Goal: Check status: Check status

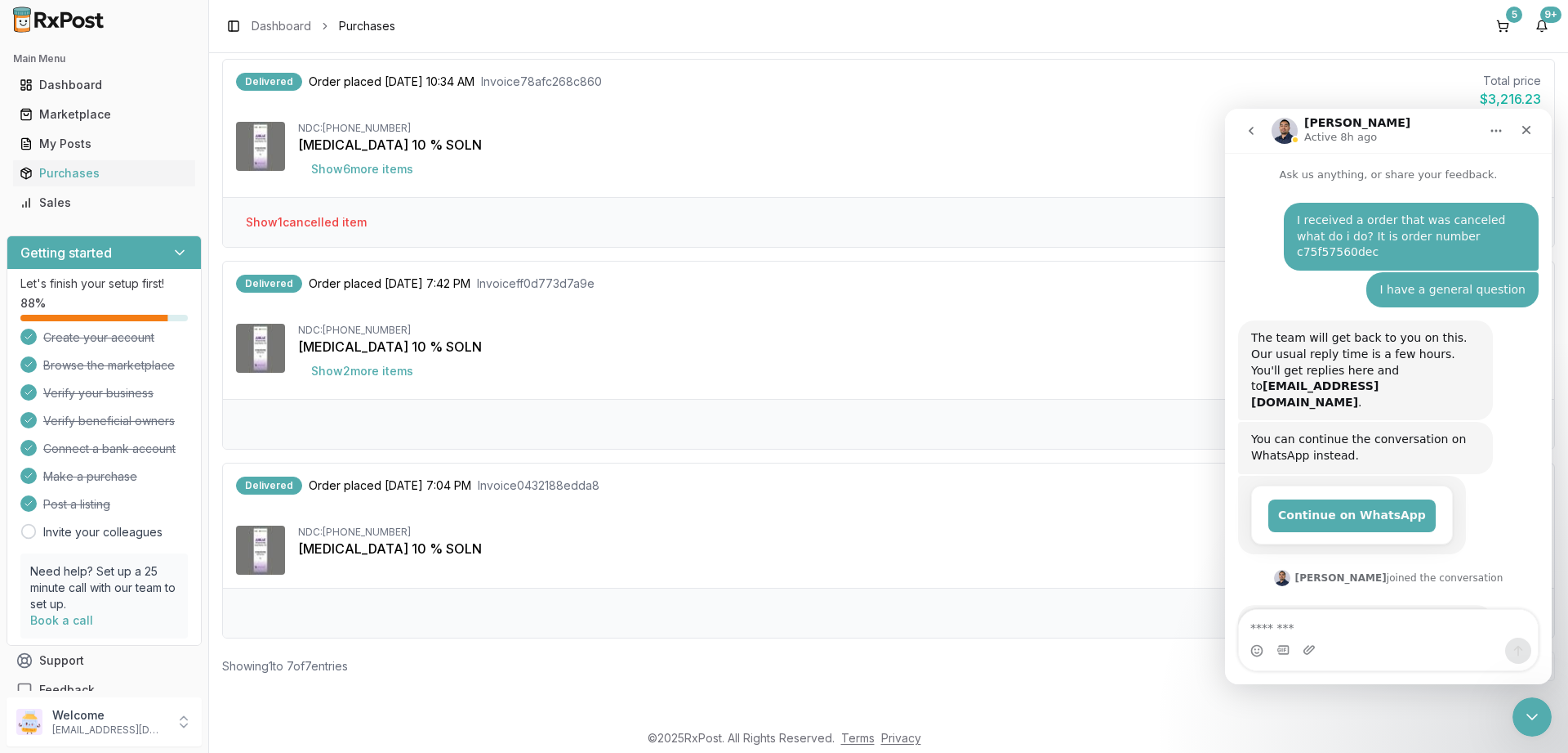
scroll to position [216, 0]
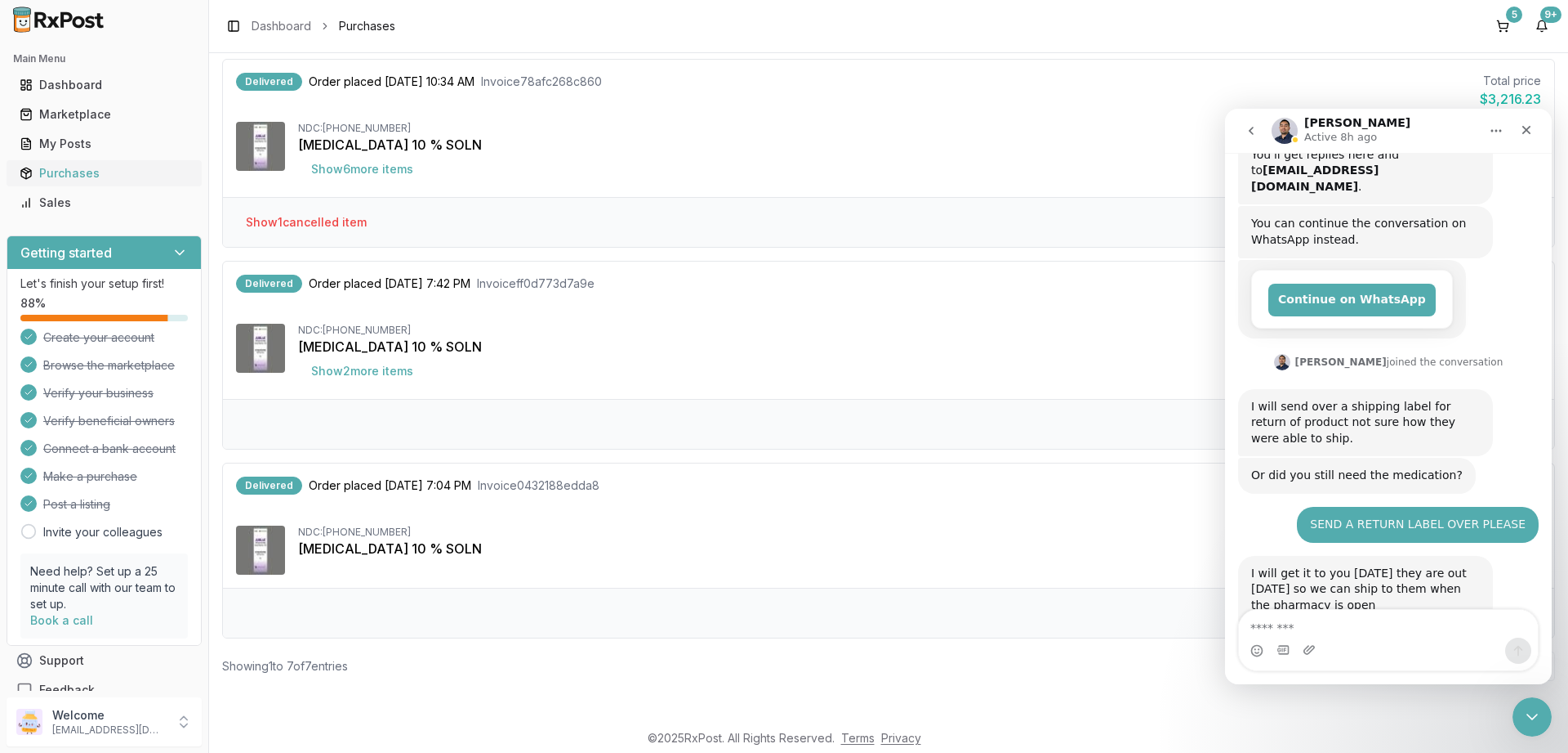
click at [65, 170] on div "Purchases" at bounding box center [103, 172] width 169 height 16
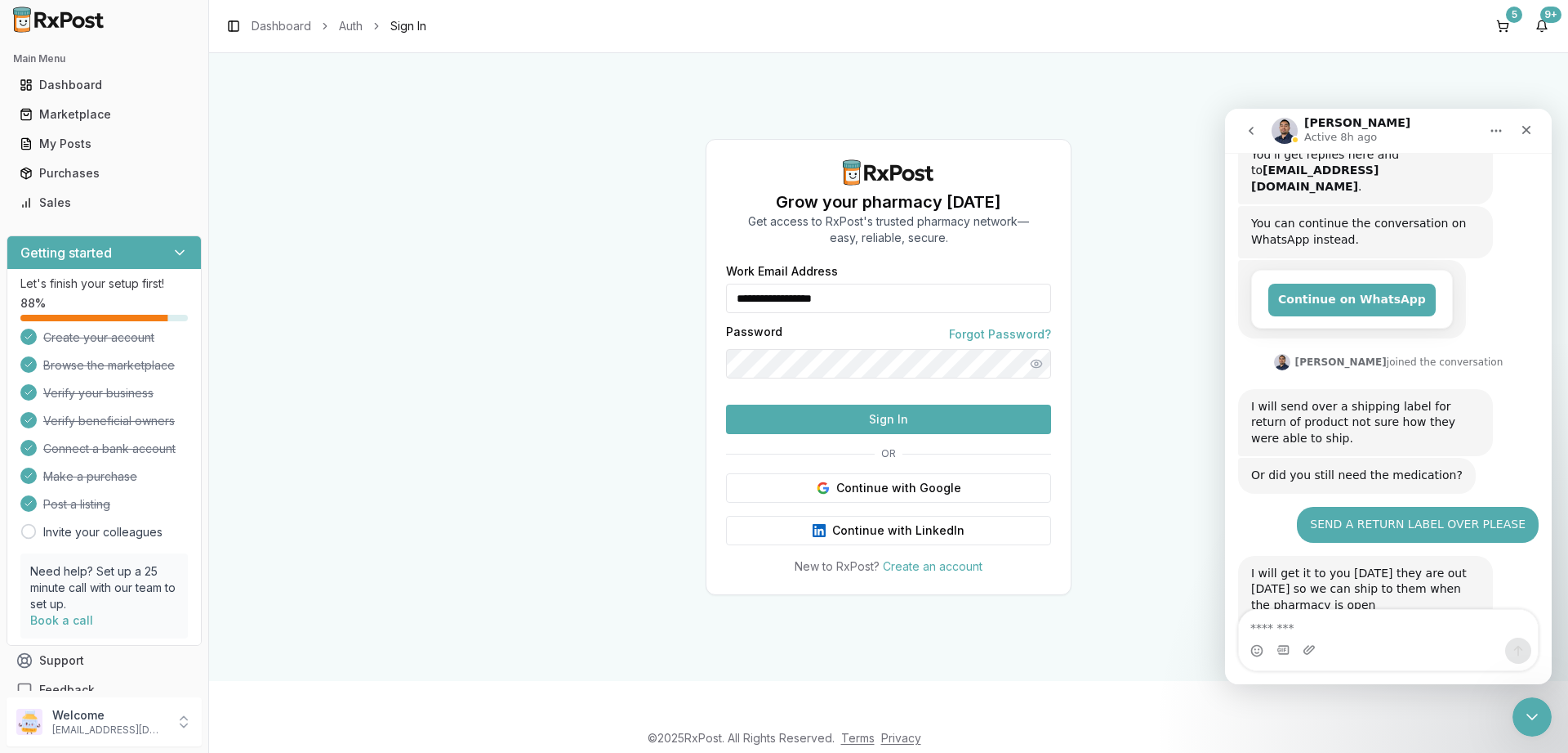
click at [941, 434] on button "Sign In" at bounding box center [889, 419] width 325 height 29
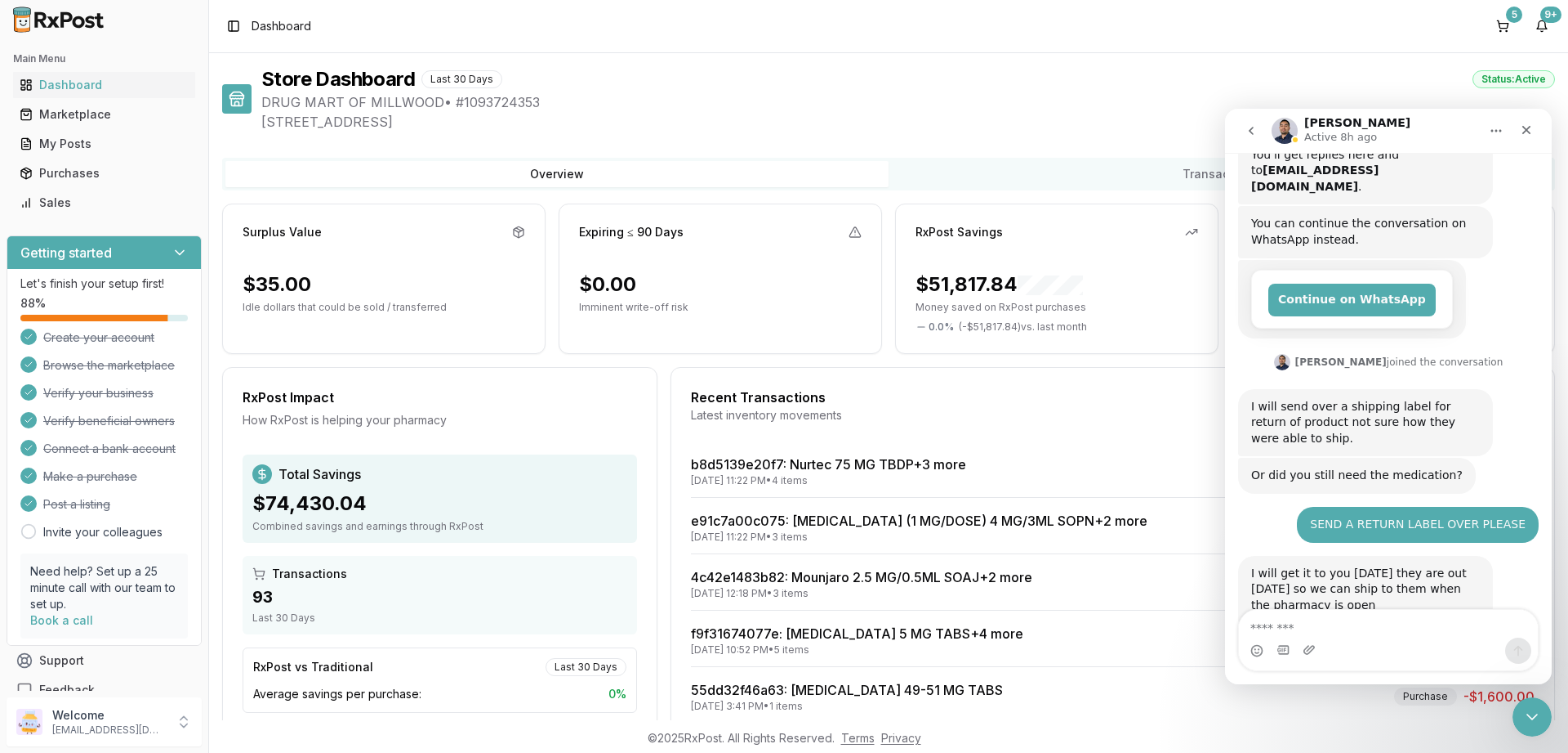
click at [816, 83] on div "Store Dashboard Last 30 Days Status: Active" at bounding box center [908, 79] width 1294 height 26
click at [1523, 132] on icon "Close" at bounding box center [1527, 130] width 13 height 13
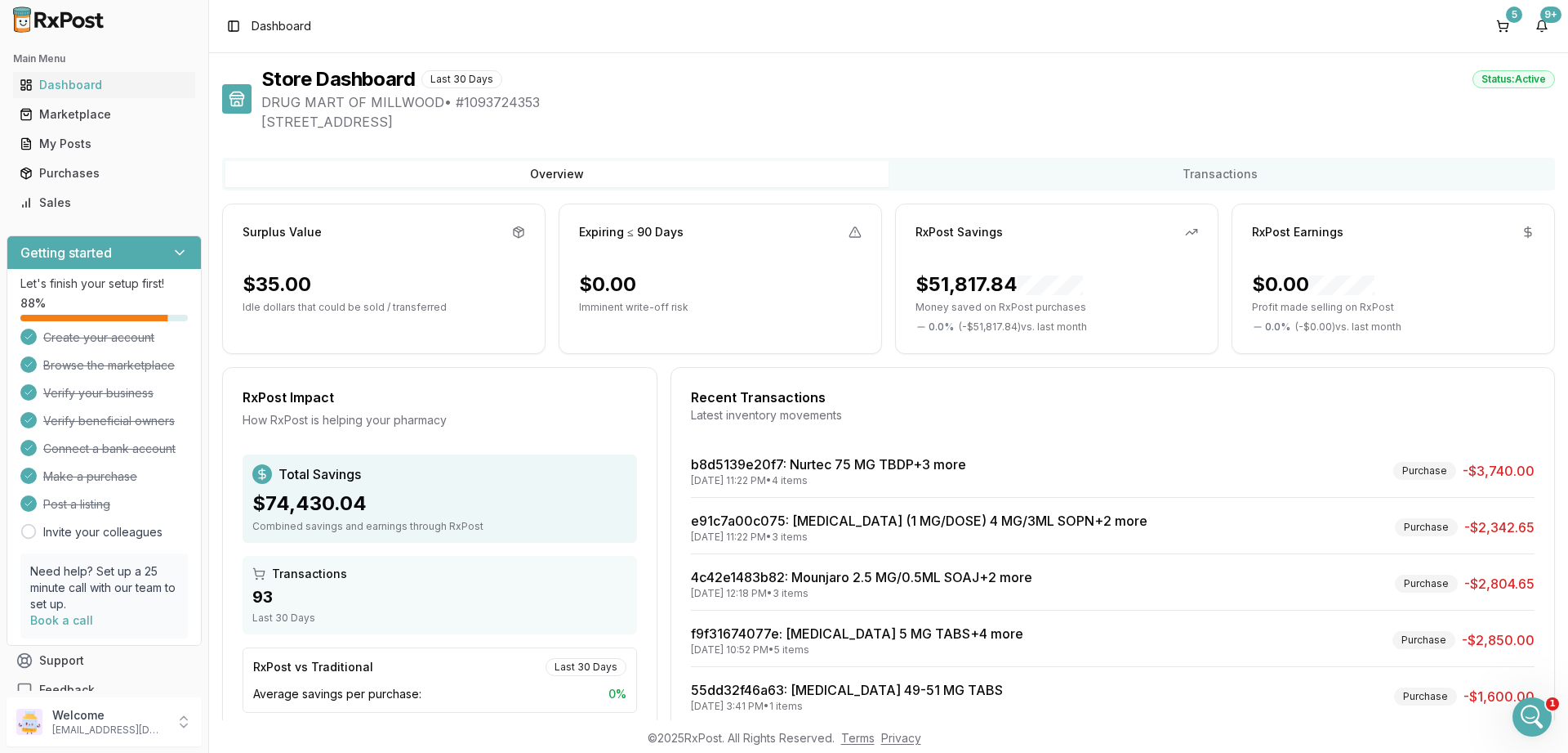
scroll to position [279, 0]
click at [71, 173] on div "Purchases" at bounding box center [103, 172] width 169 height 16
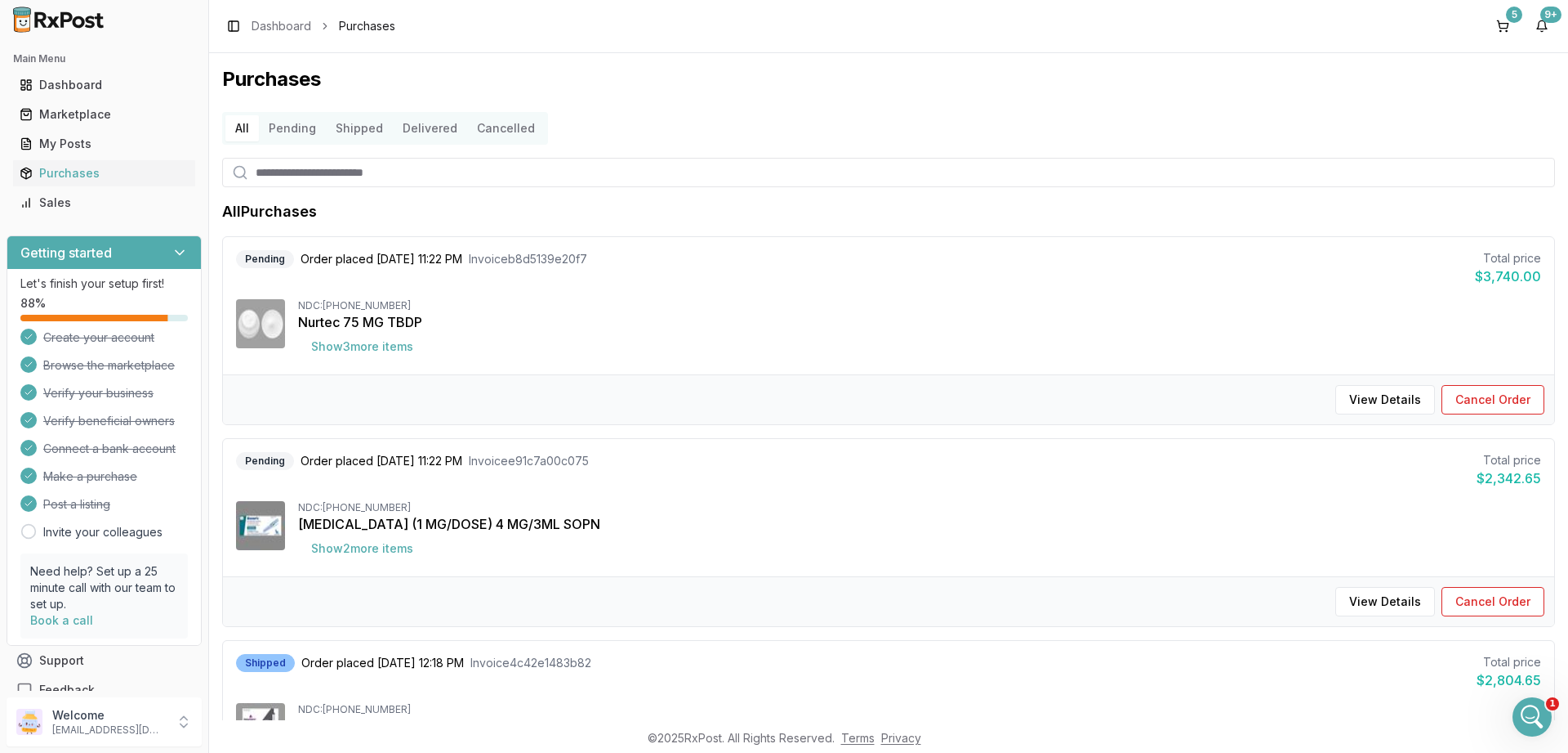
click at [406, 124] on button "Delivered" at bounding box center [430, 128] width 75 height 26
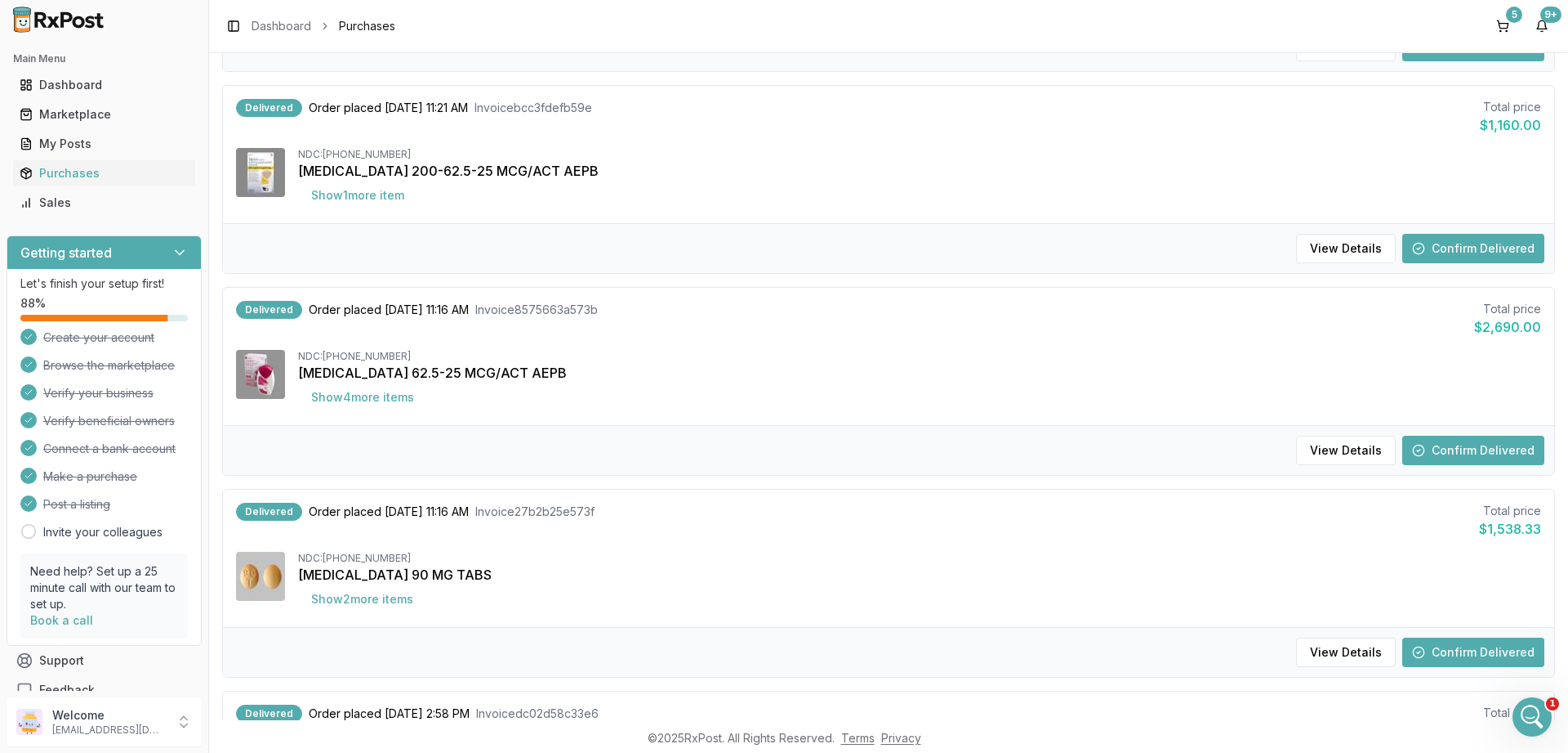
scroll to position [491, 0]
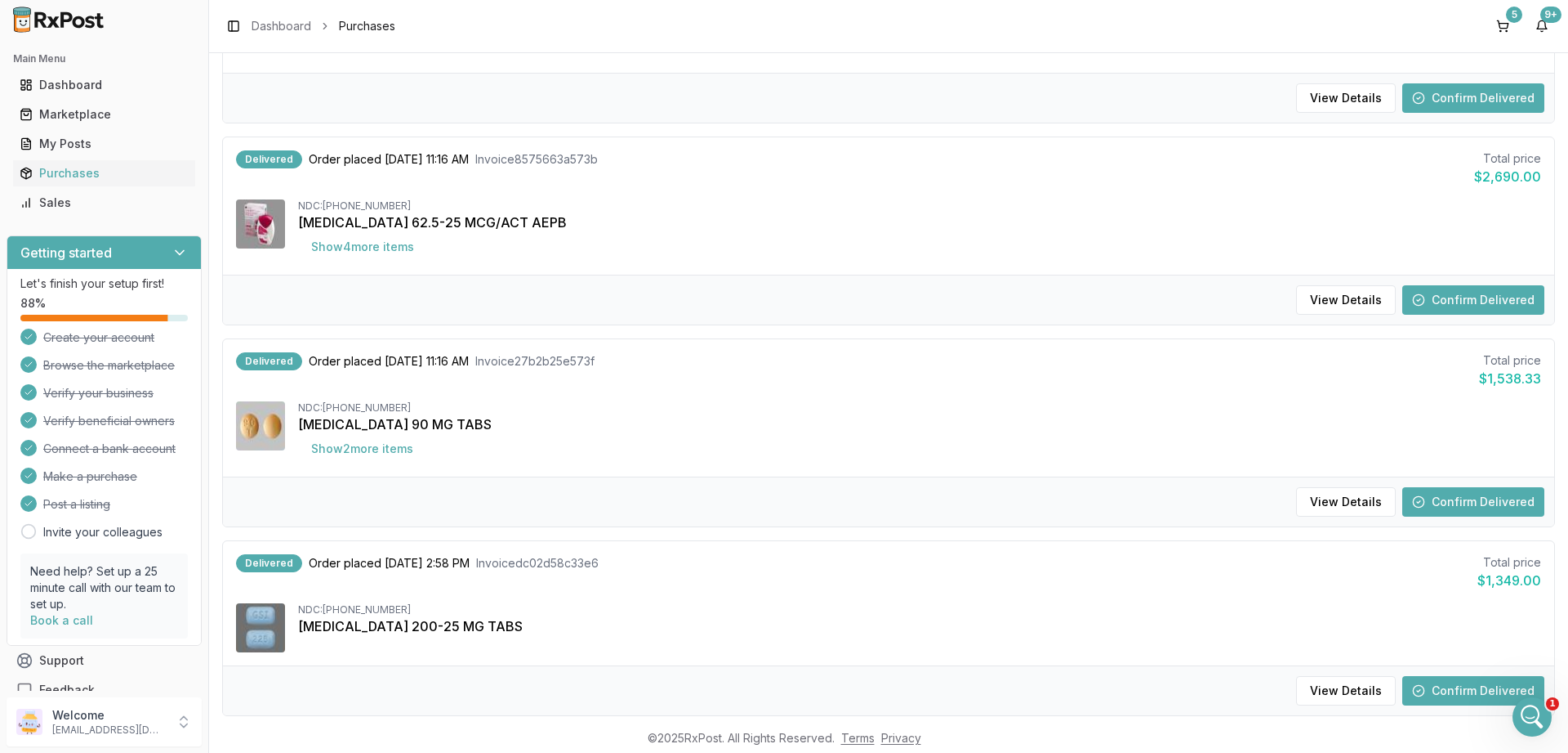
click at [1479, 683] on button "Confirm Delivered" at bounding box center [1473, 690] width 142 height 29
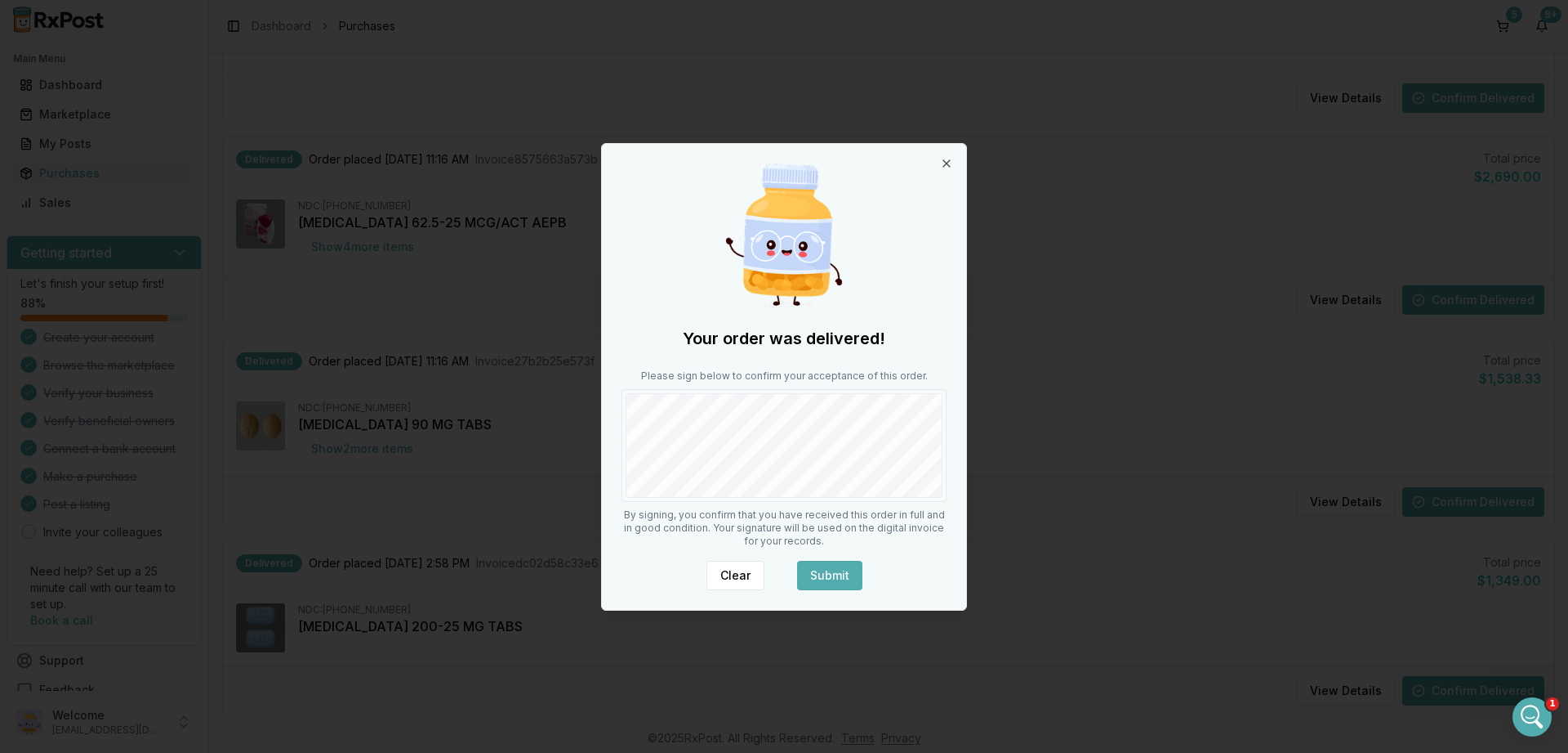
click at [823, 571] on button "Submit" at bounding box center [830, 575] width 66 height 29
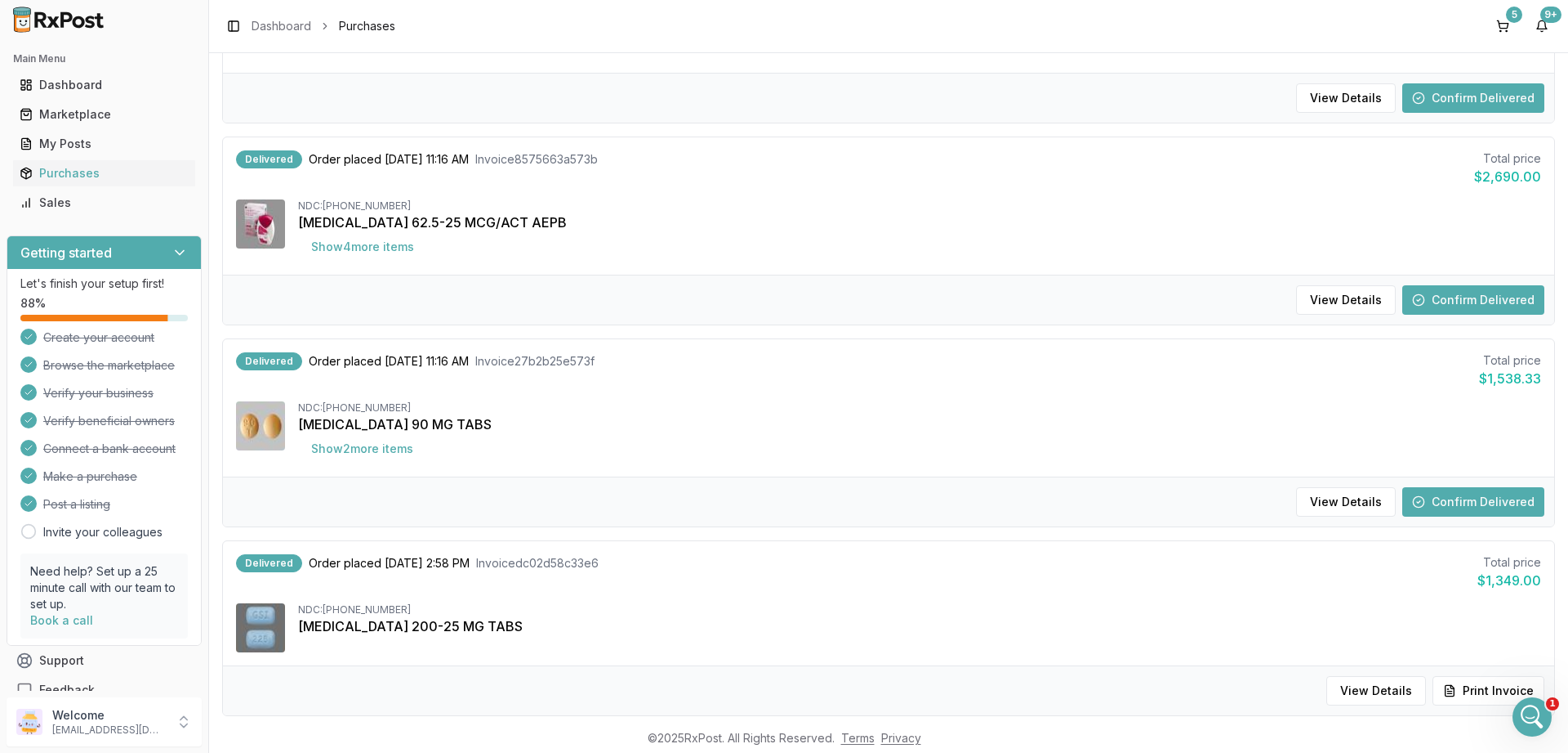
click at [1473, 292] on button "Confirm Delivered" at bounding box center [1473, 299] width 142 height 29
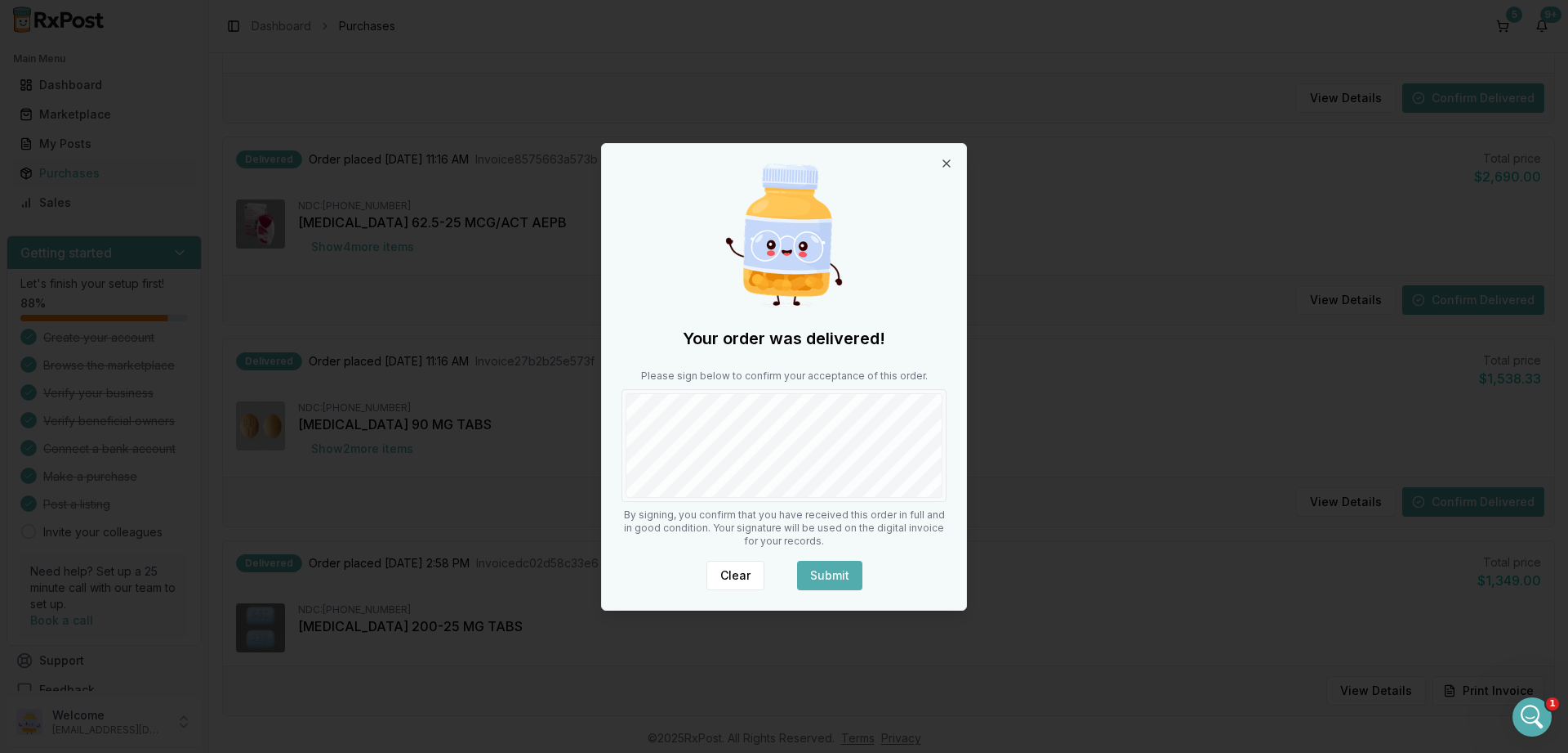
click at [849, 565] on button "Submit" at bounding box center [830, 575] width 66 height 29
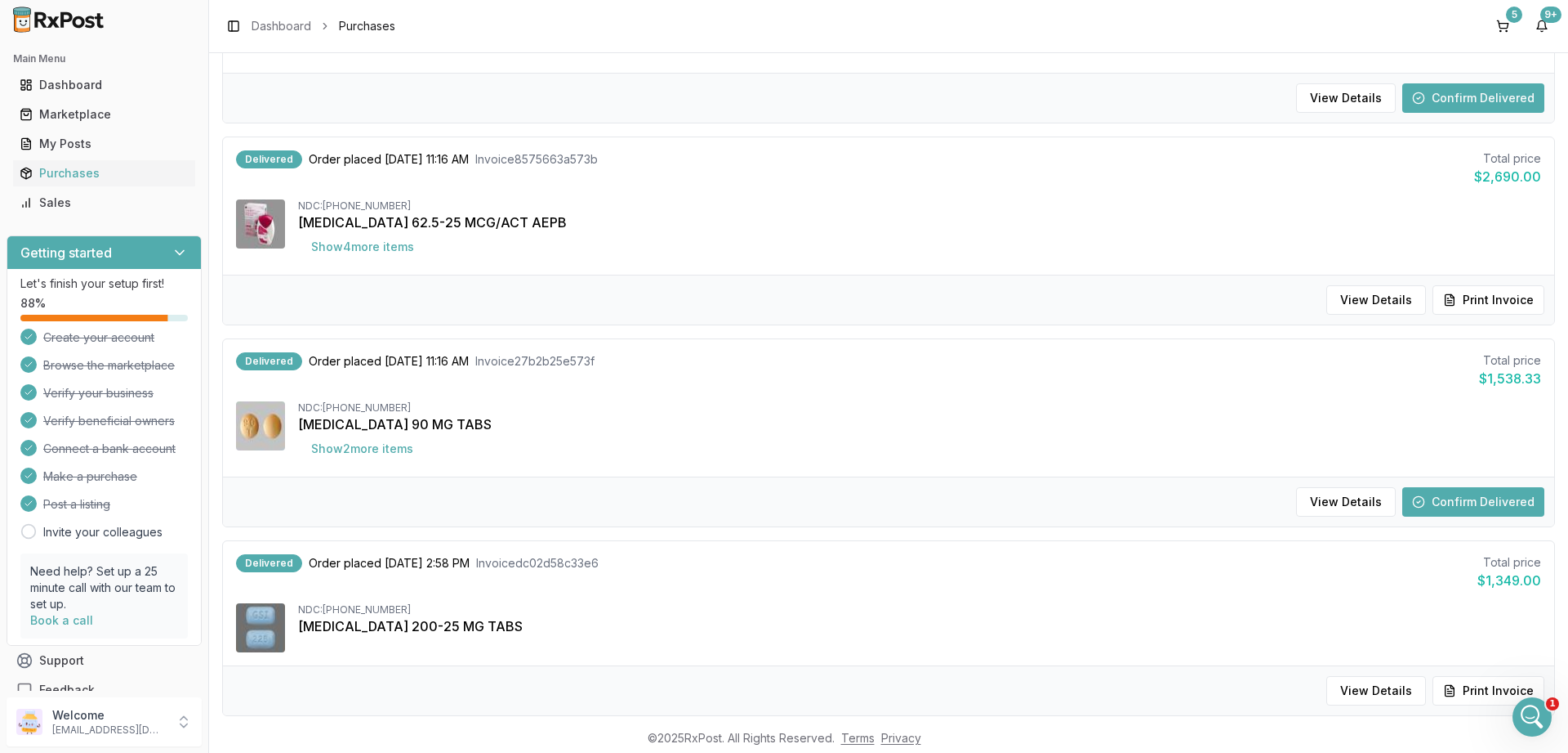
click at [1450, 493] on button "Confirm Delivered" at bounding box center [1473, 502] width 142 height 29
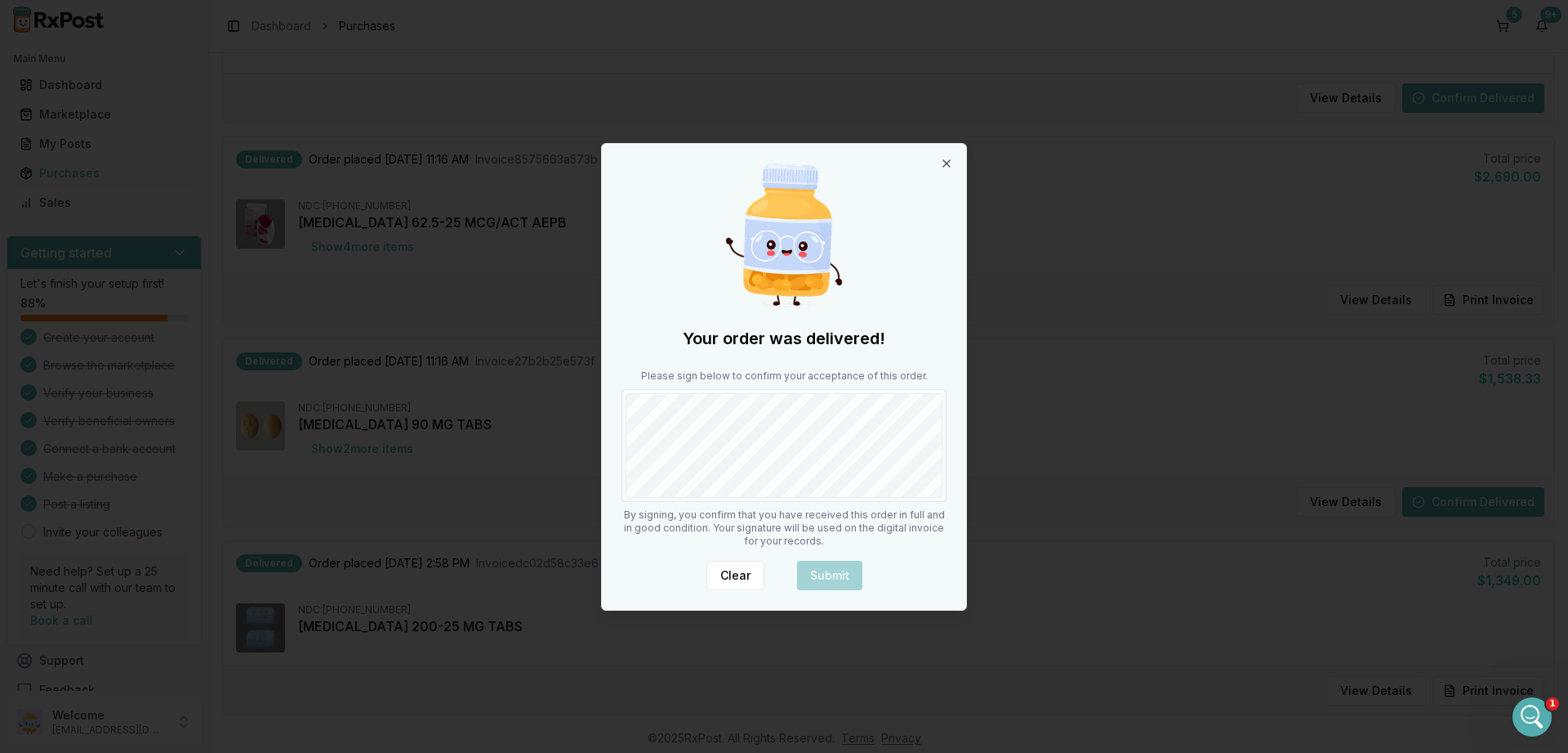
click at [809, 500] on div at bounding box center [784, 445] width 325 height 113
click at [823, 571] on button "Submit" at bounding box center [830, 575] width 66 height 29
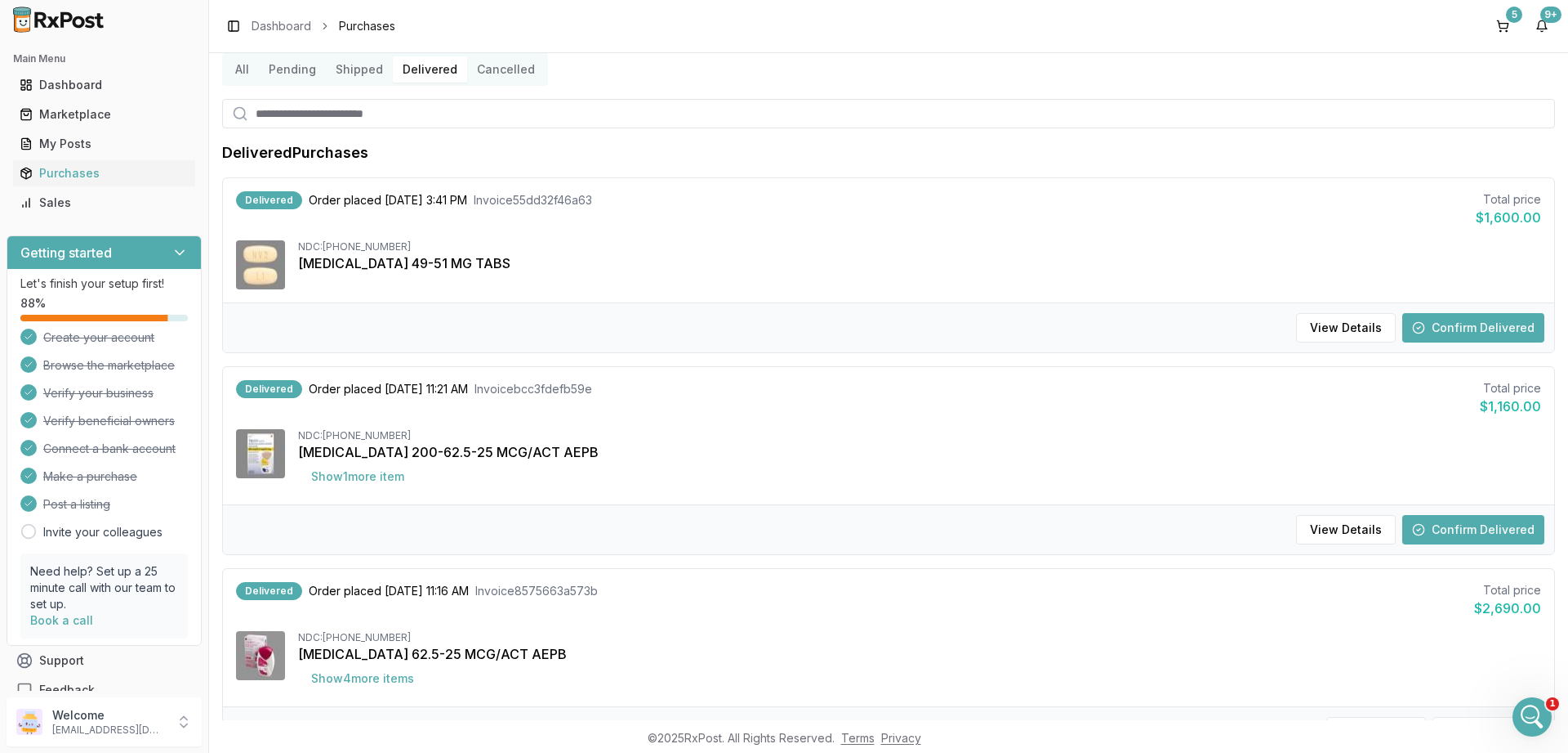
scroll to position [0, 0]
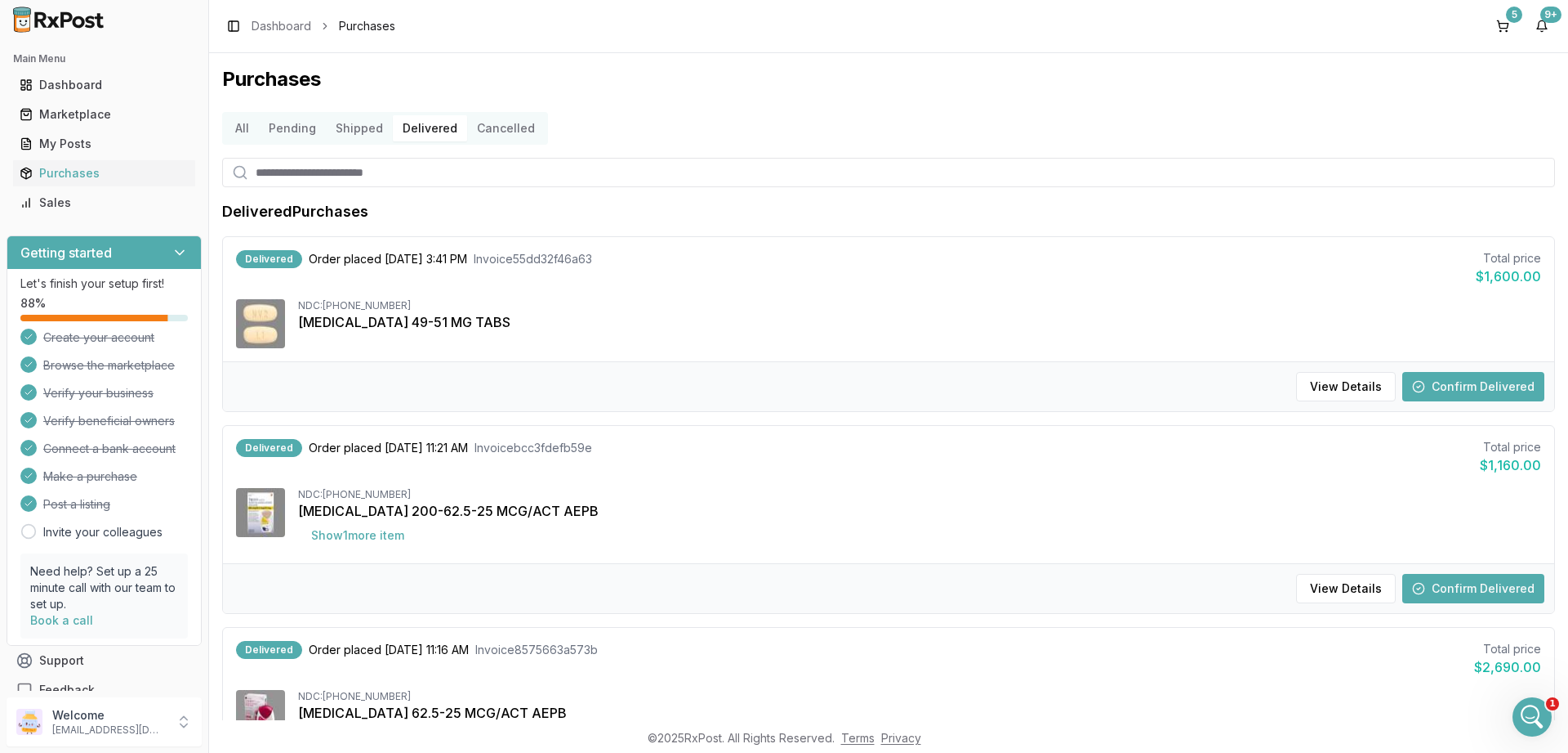
click at [1508, 380] on button "Confirm Delivered" at bounding box center [1473, 387] width 142 height 29
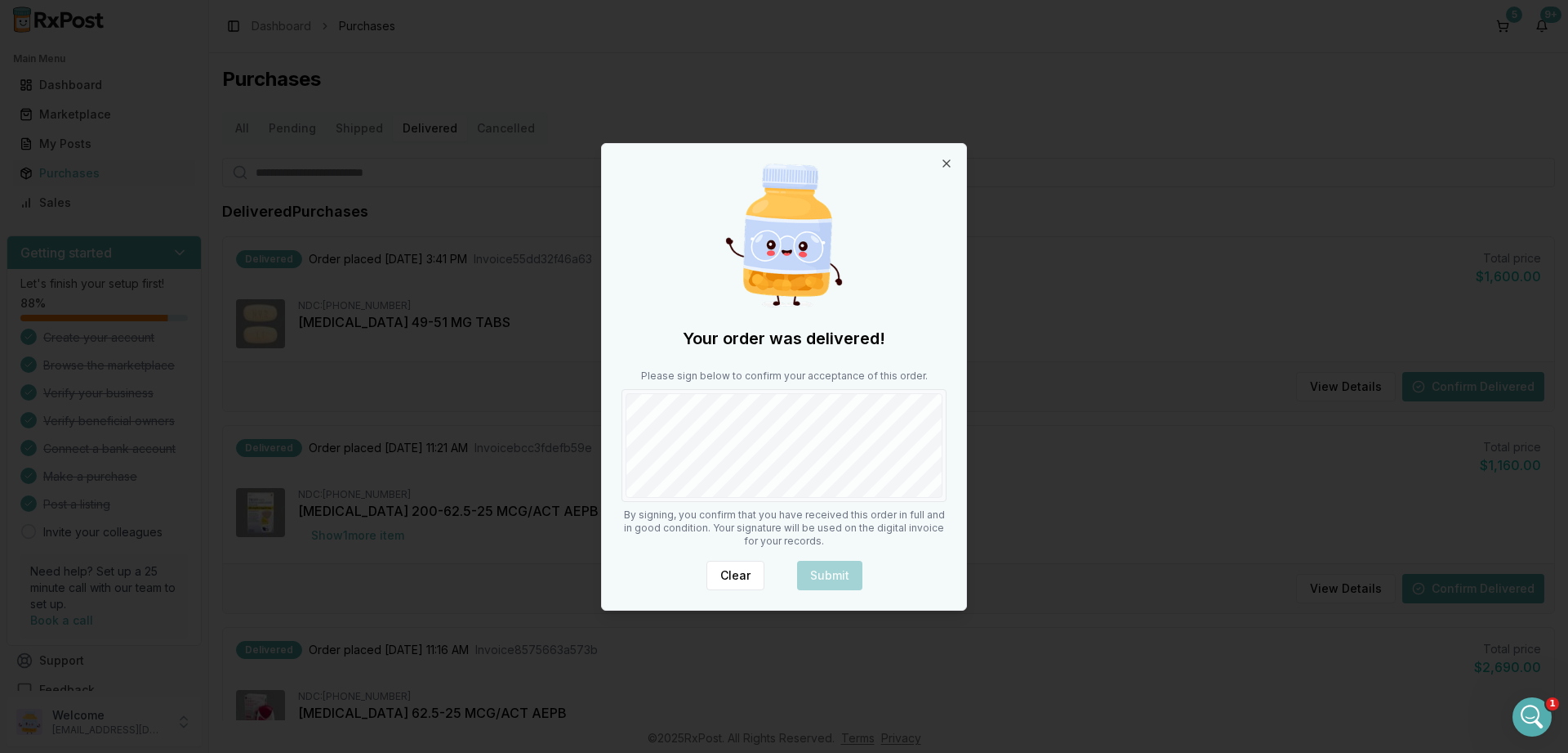
click at [841, 543] on div "Your order was delivered! Please sign below to confirm your acceptance of this …" at bounding box center [784, 376] width 364 height 466
click at [848, 575] on button "Submit" at bounding box center [830, 575] width 66 height 29
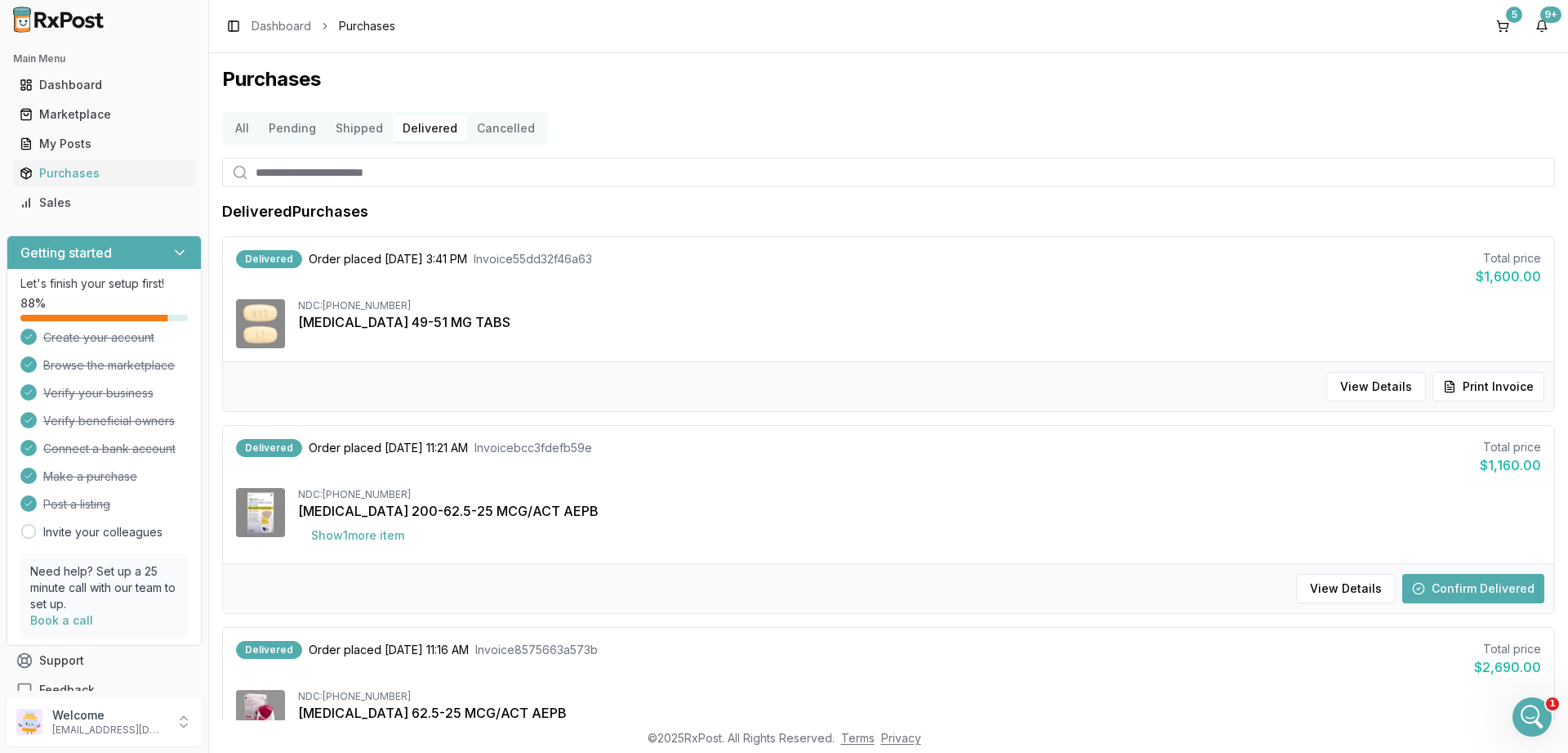
click at [1474, 585] on button "Confirm Delivered" at bounding box center [1473, 588] width 142 height 29
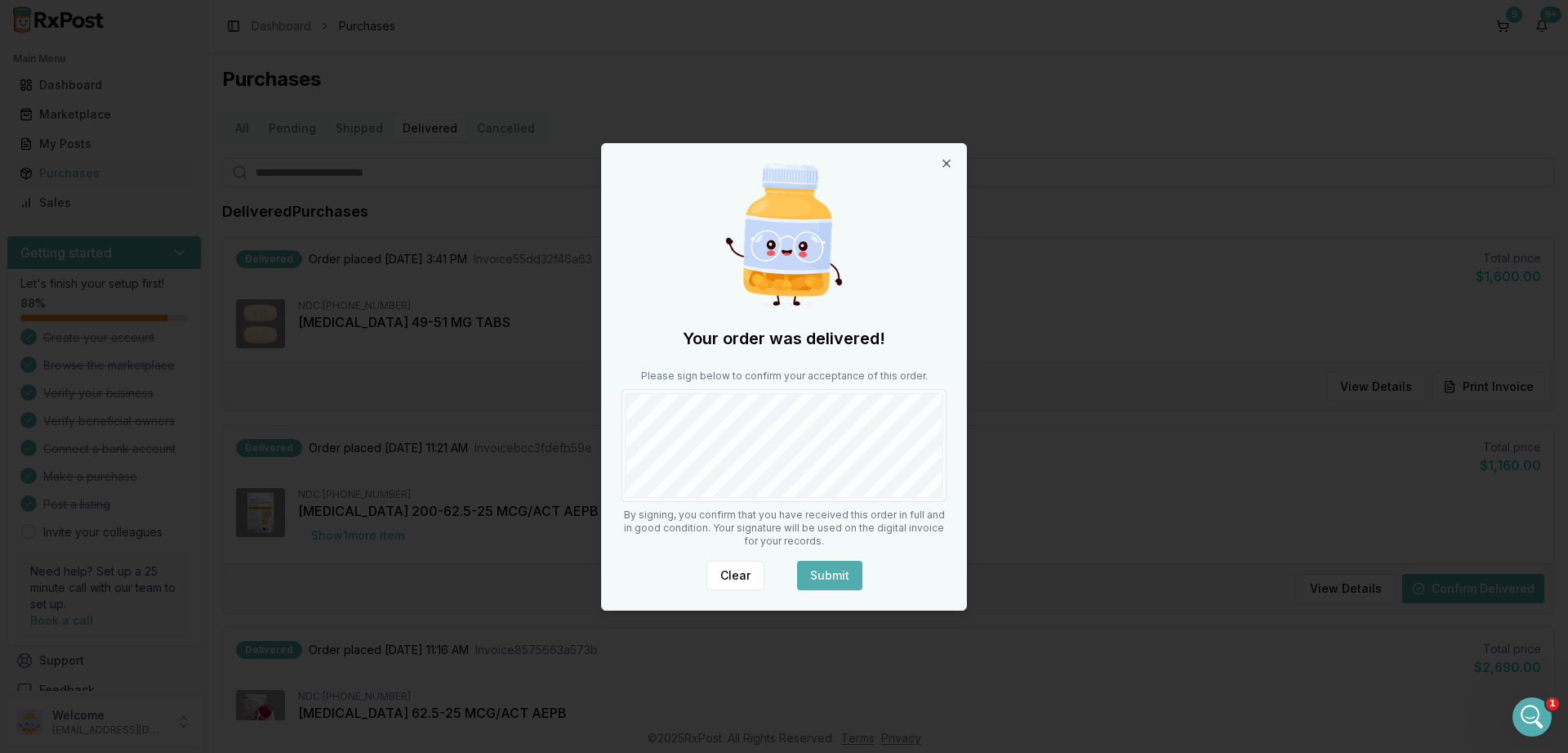
click at [818, 585] on button "Submit" at bounding box center [830, 575] width 66 height 29
